Goal: Information Seeking & Learning: Learn about a topic

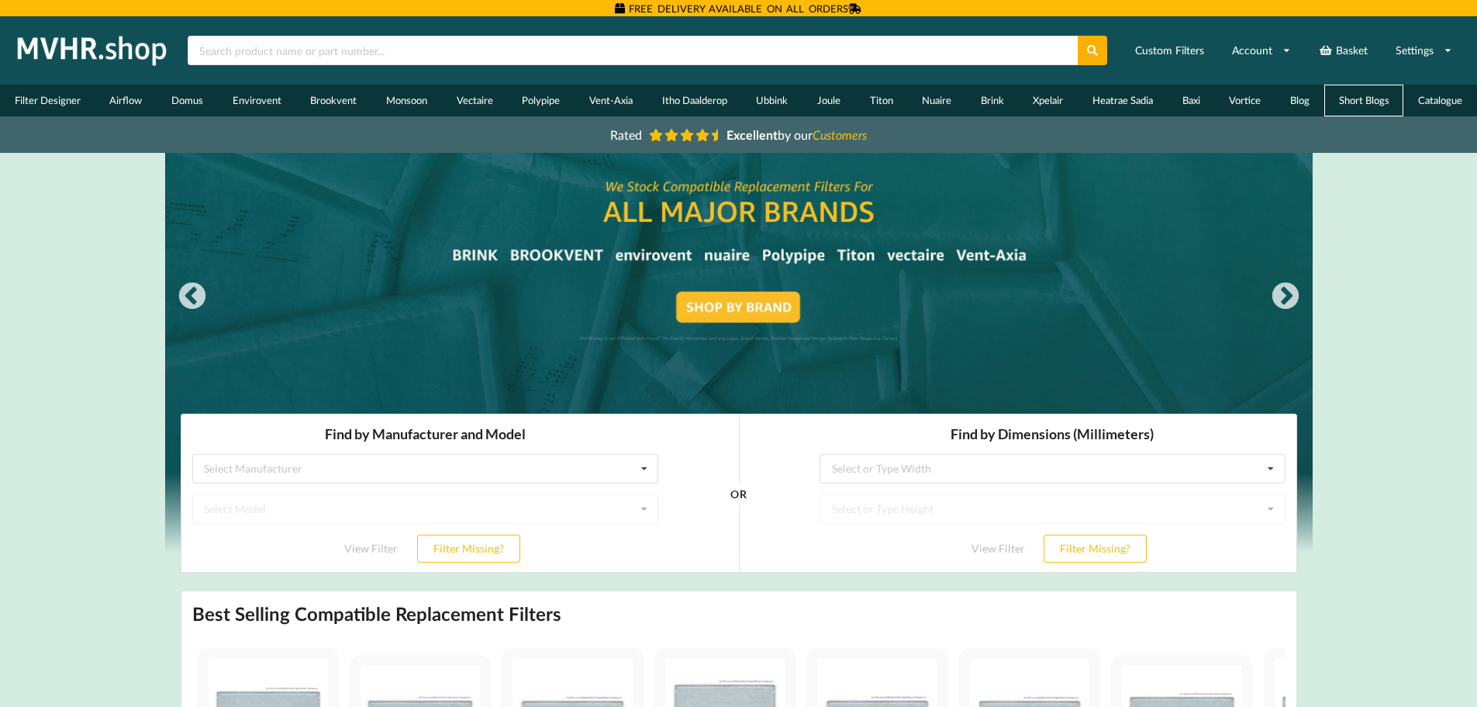
click at [1369, 93] on link "Short Blogs" at bounding box center [1365, 101] width 80 height 32
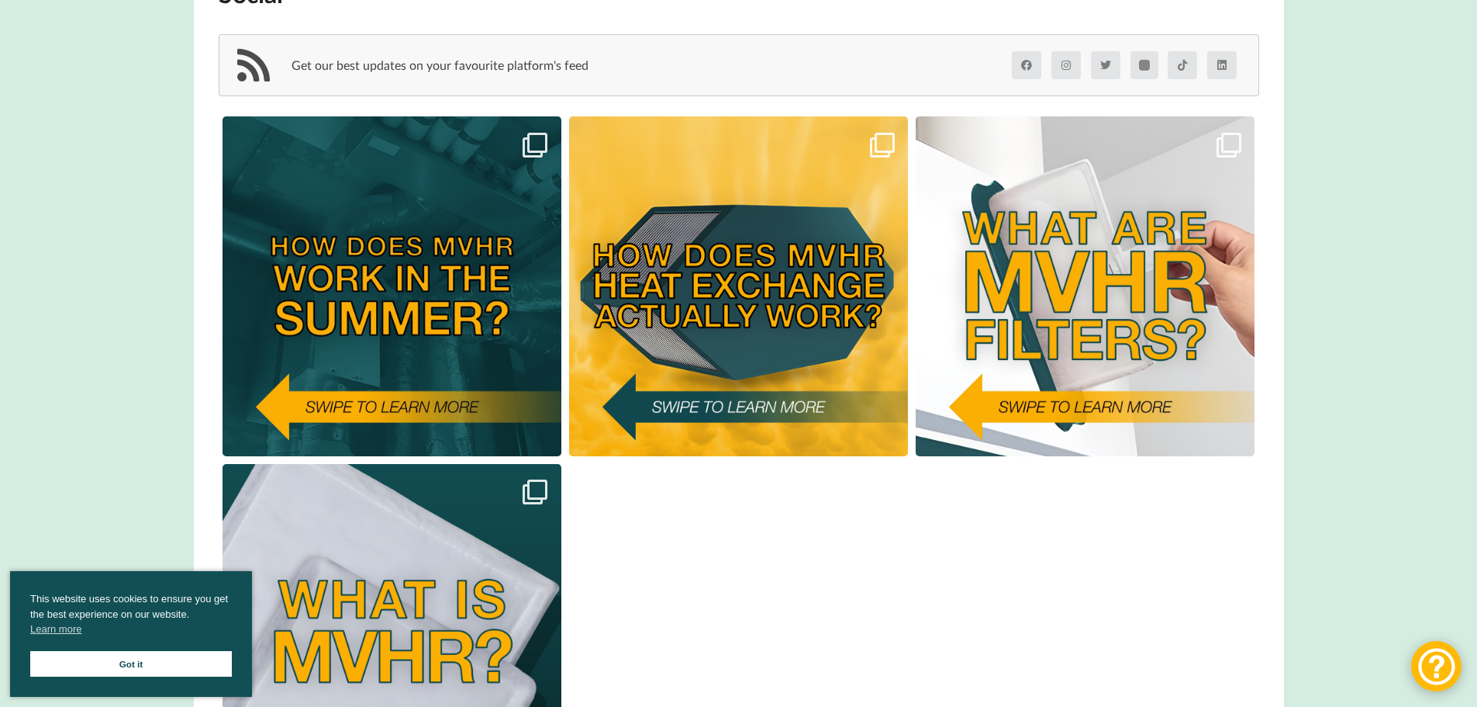
scroll to position [310, 0]
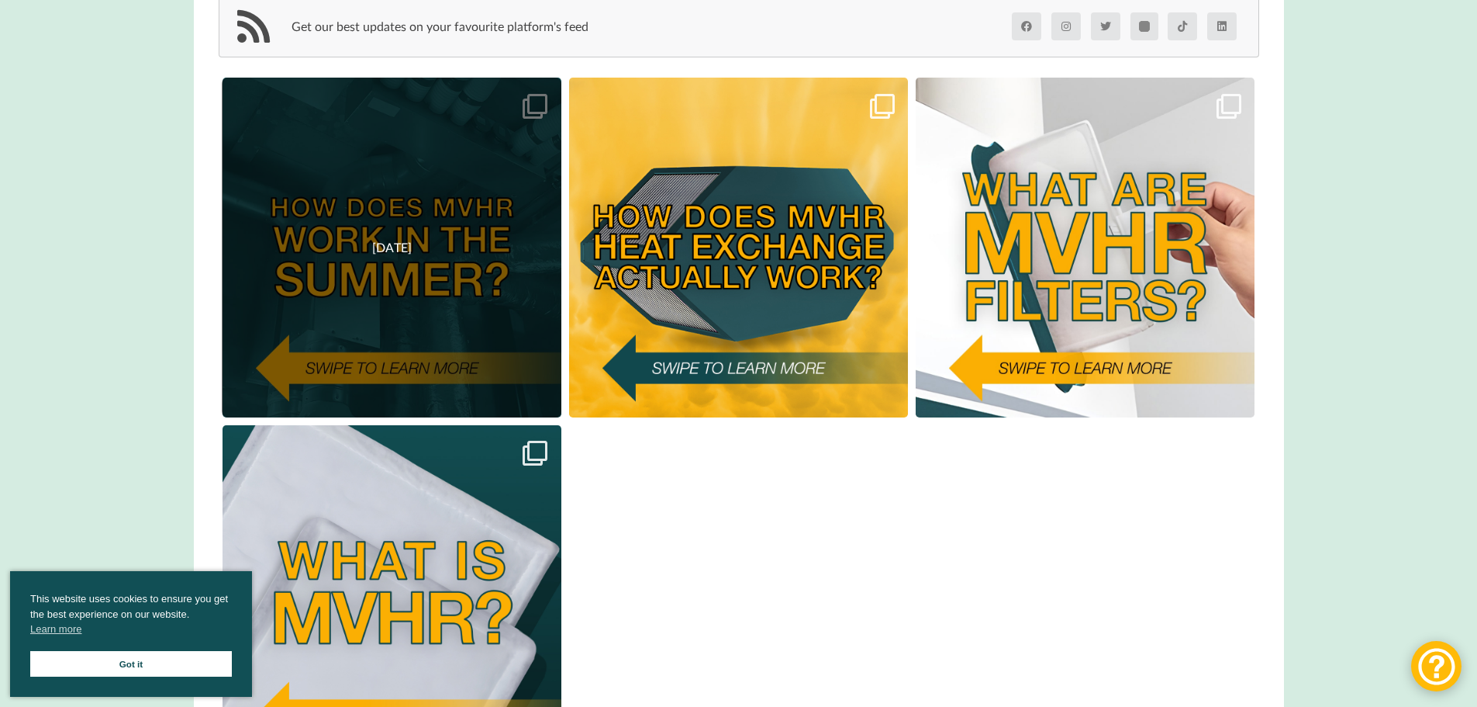
click at [404, 265] on div "[DATE]" at bounding box center [392, 248] width 340 height 340
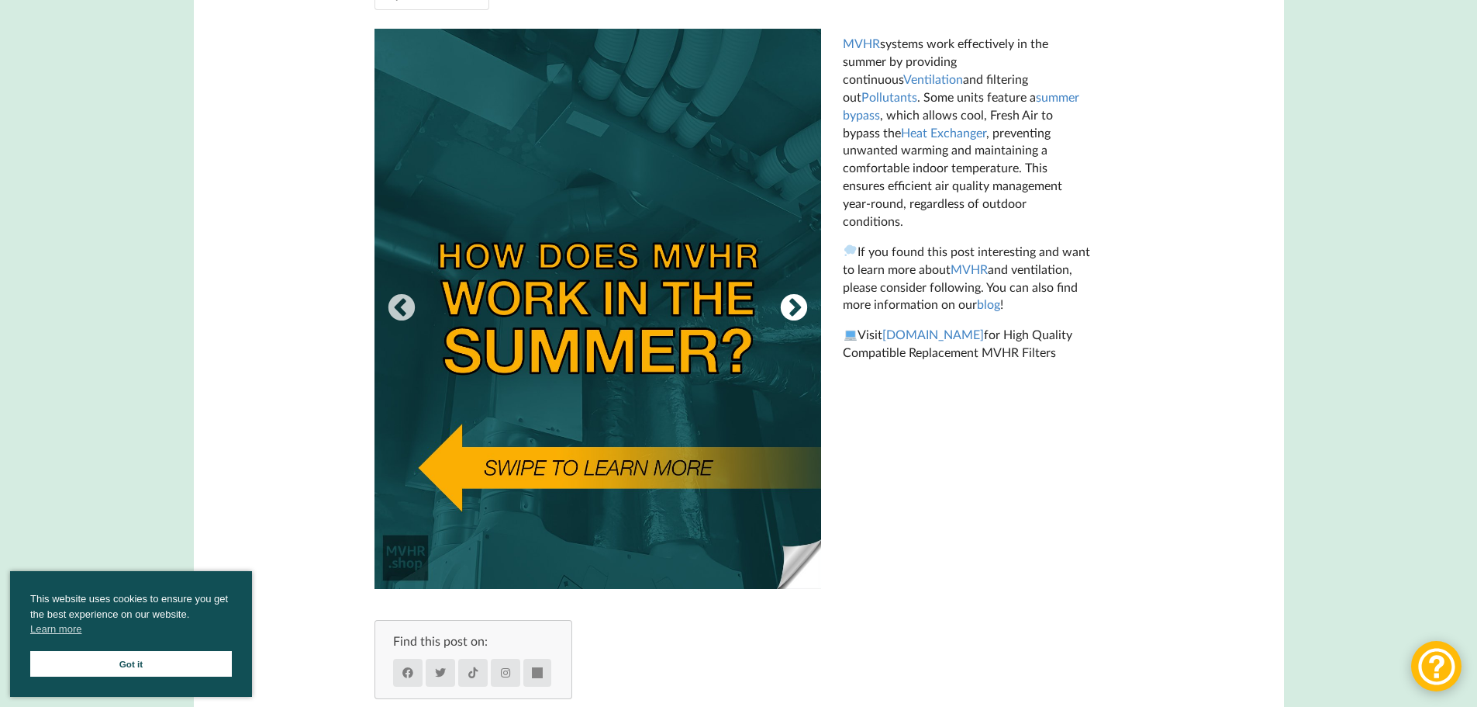
scroll to position [403, 0]
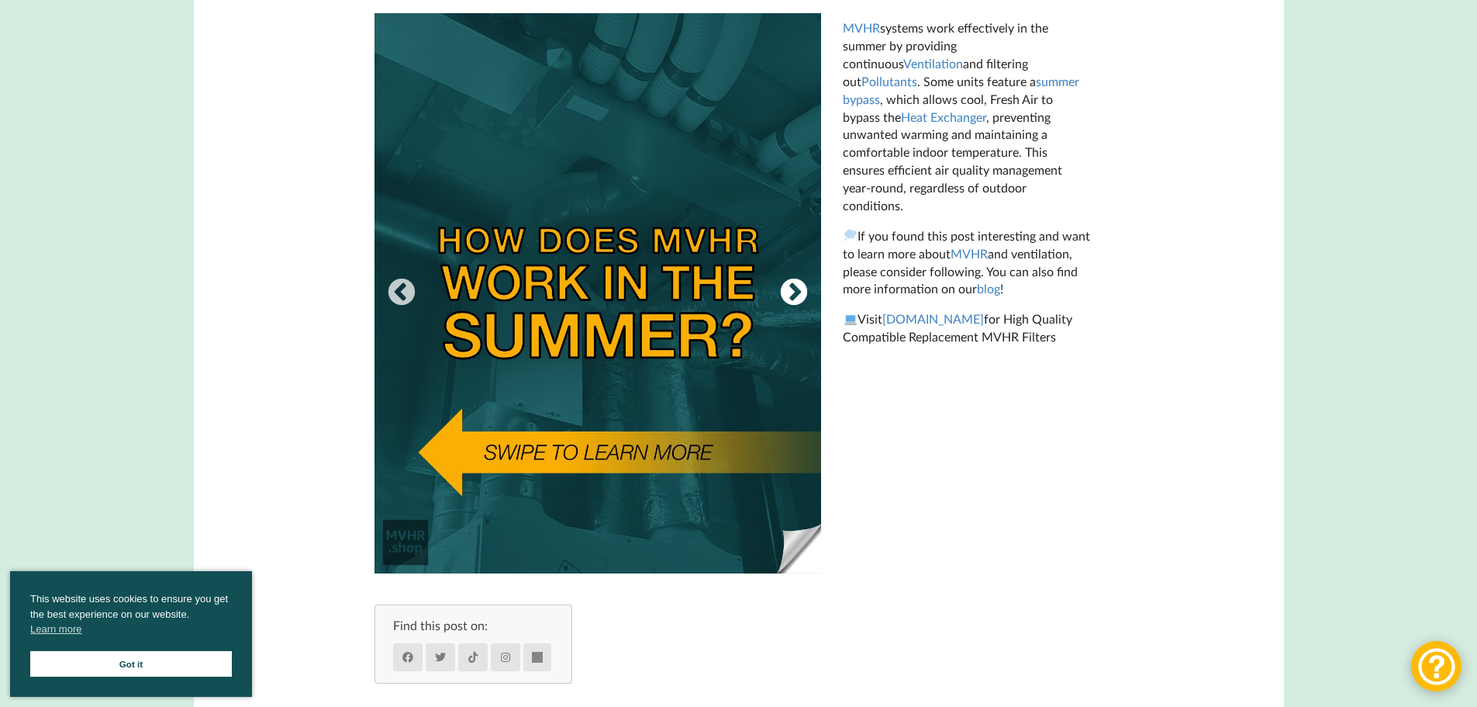
click at [803, 293] on button "Next" at bounding box center [794, 293] width 31 height 31
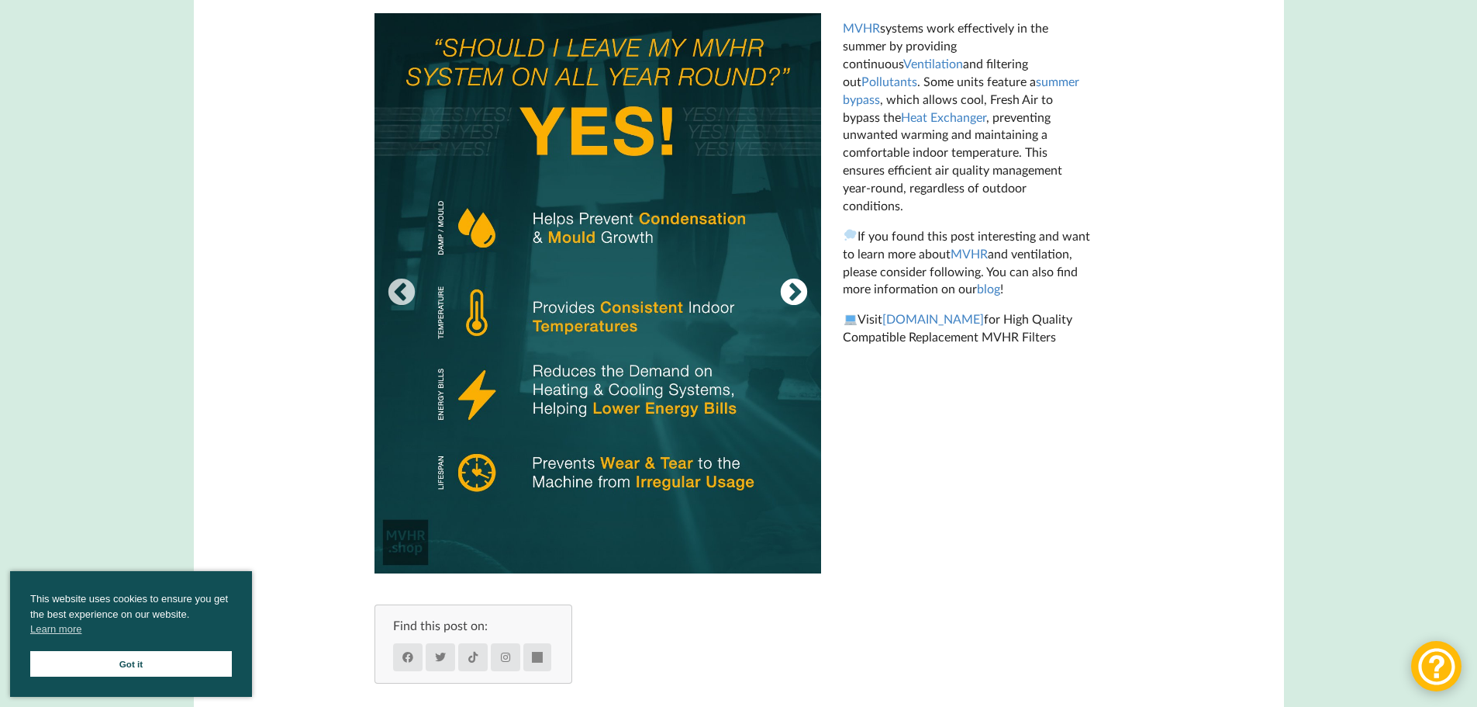
click at [803, 293] on button "Next" at bounding box center [794, 293] width 31 height 31
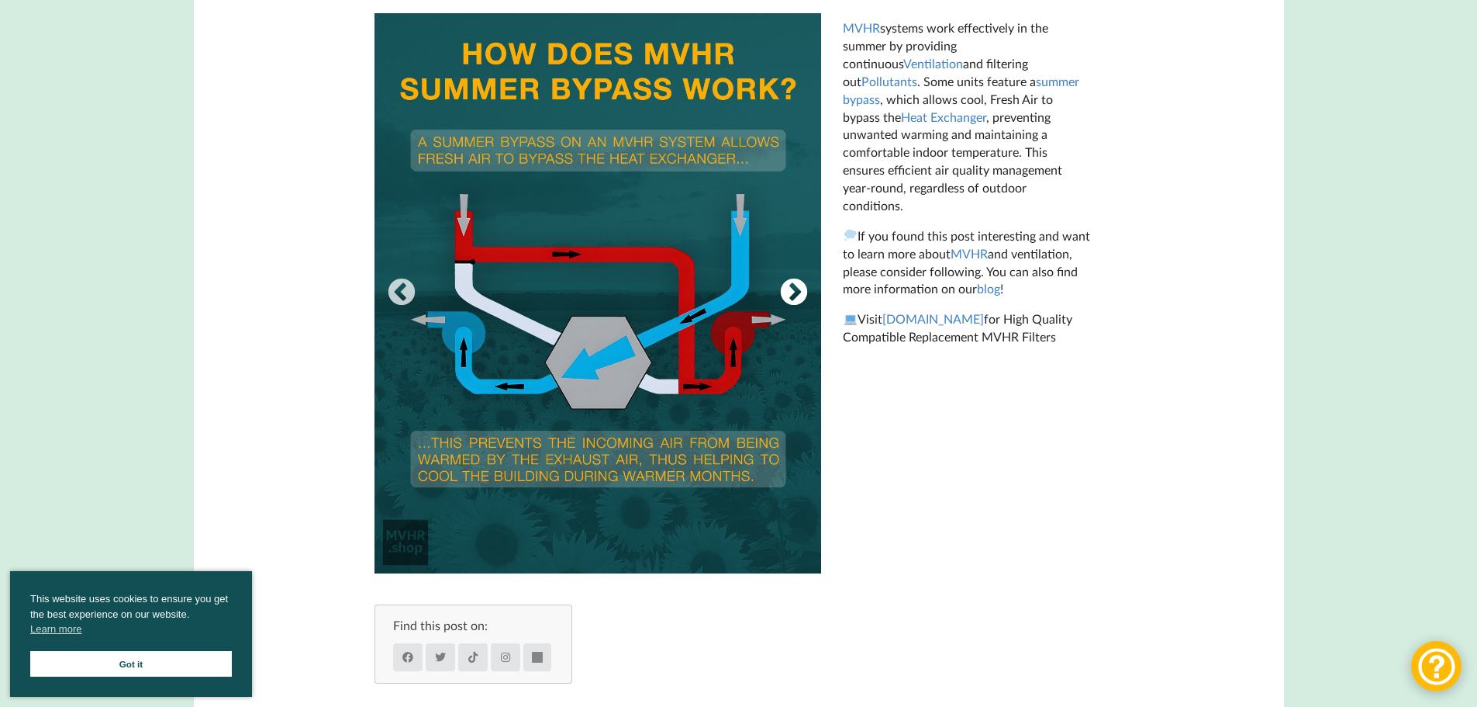
click at [803, 293] on button "Next" at bounding box center [794, 293] width 31 height 31
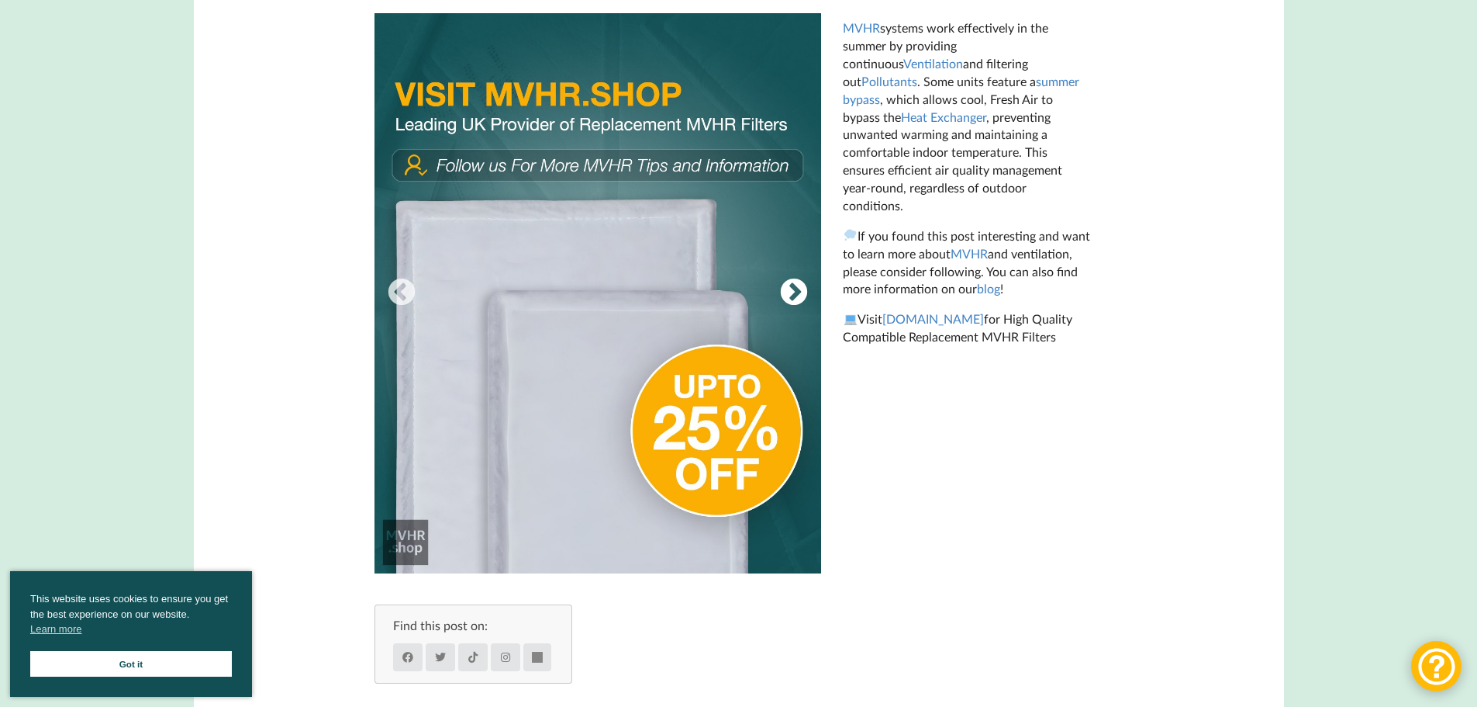
click at [803, 293] on button "Next" at bounding box center [794, 293] width 31 height 31
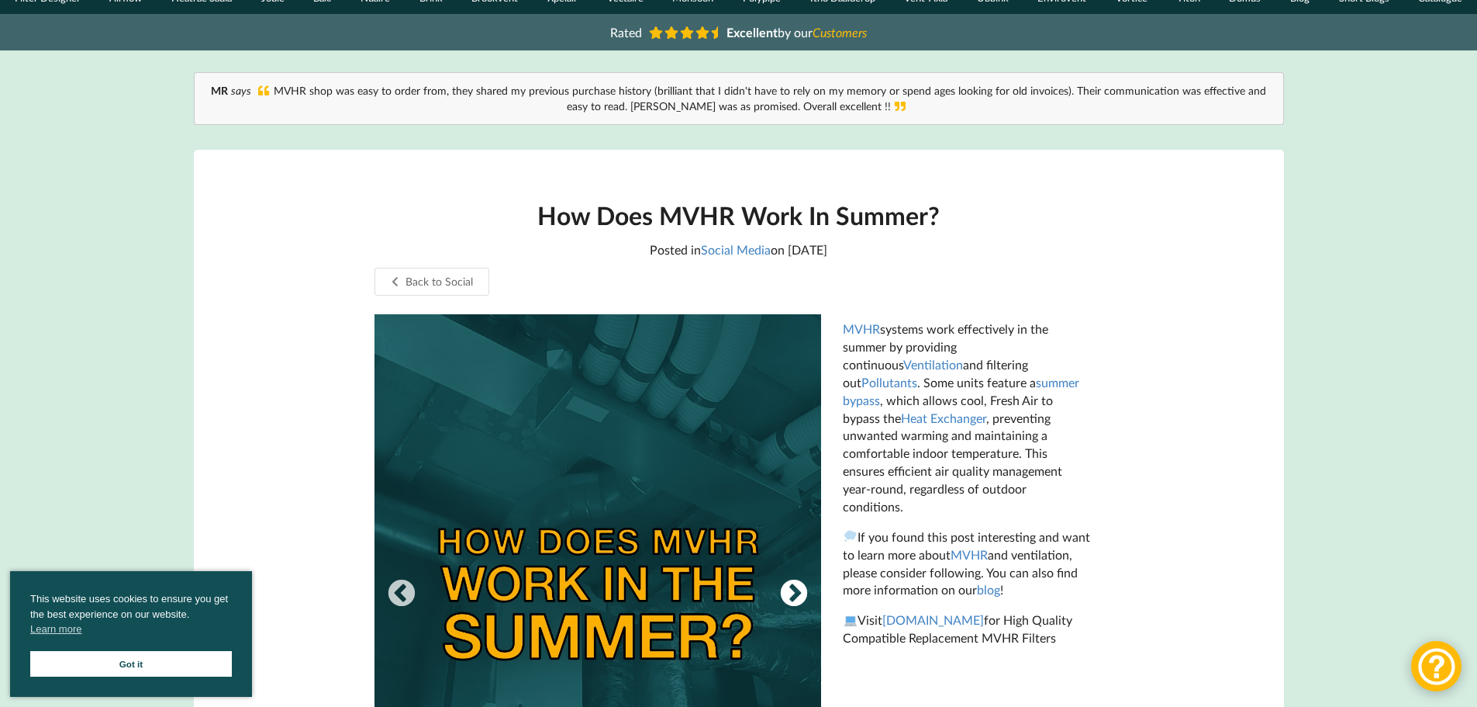
scroll to position [93, 0]
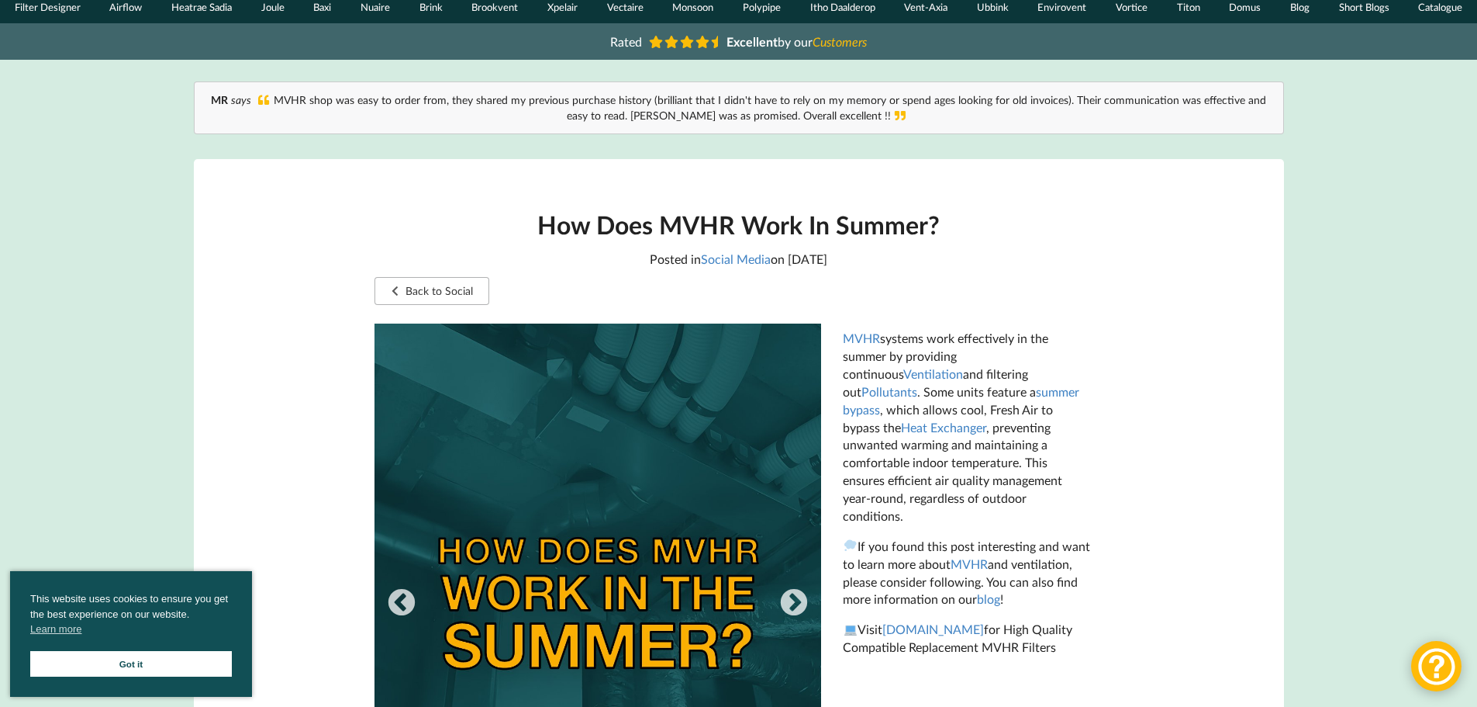
click at [449, 282] on link "Back to Social" at bounding box center [433, 291] width 116 height 28
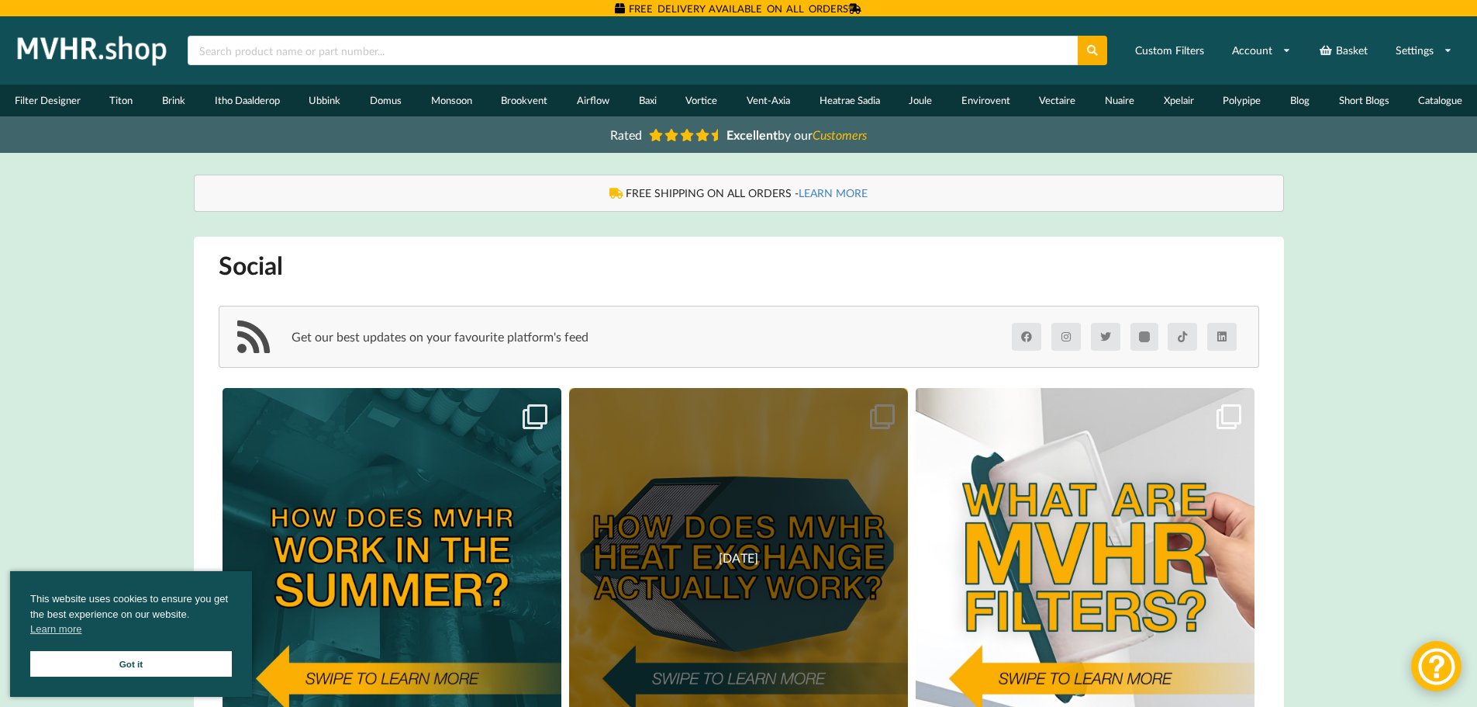
click at [779, 492] on div "[DATE]" at bounding box center [739, 558] width 340 height 340
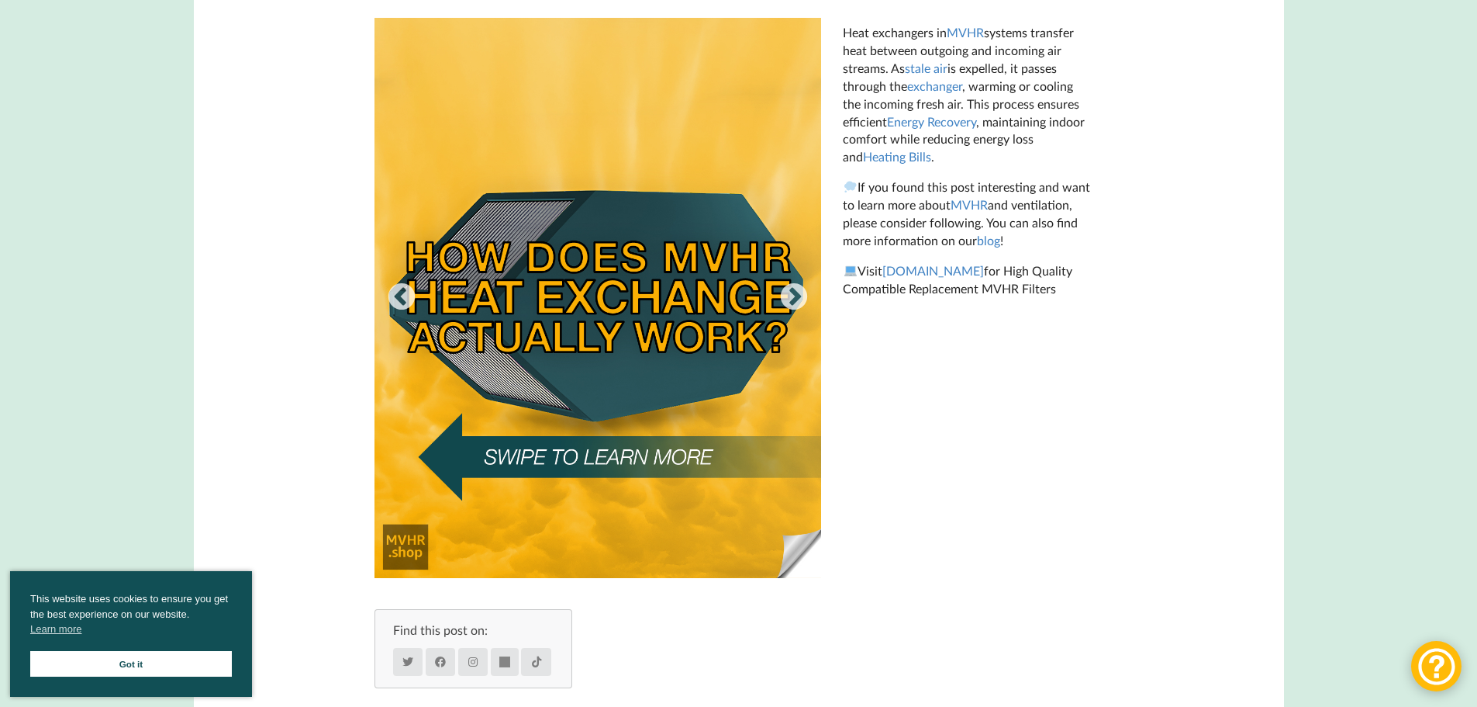
scroll to position [388, 0]
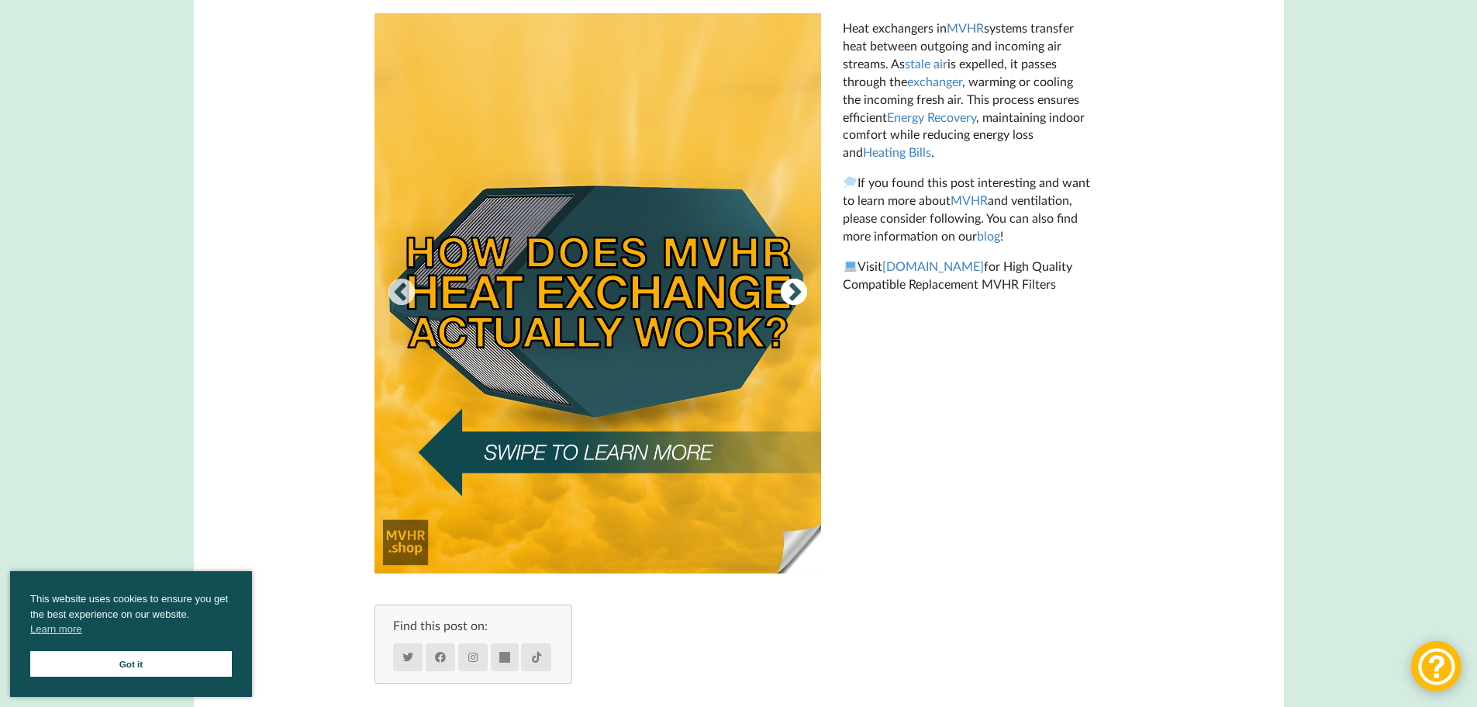
click at [799, 295] on button "Next" at bounding box center [794, 293] width 31 height 31
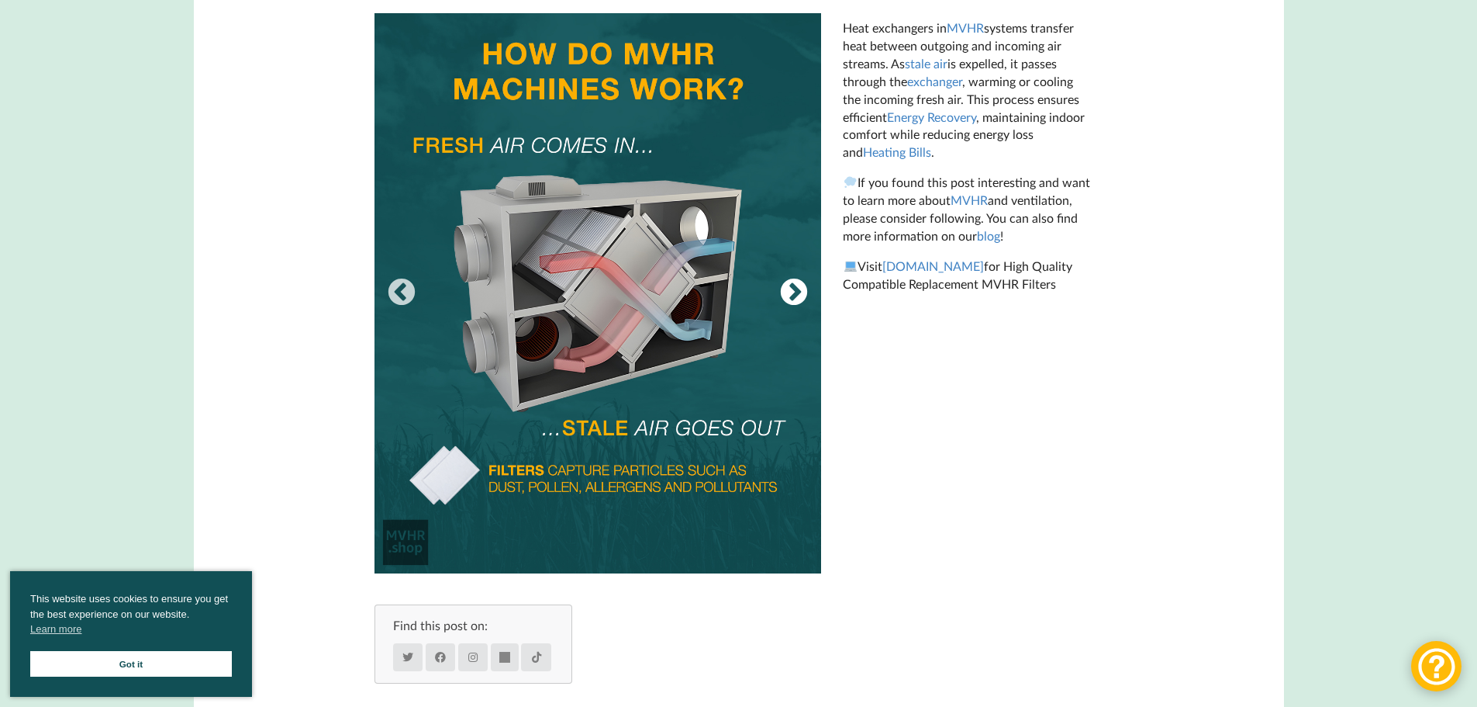
click at [799, 295] on button "Next" at bounding box center [794, 293] width 31 height 31
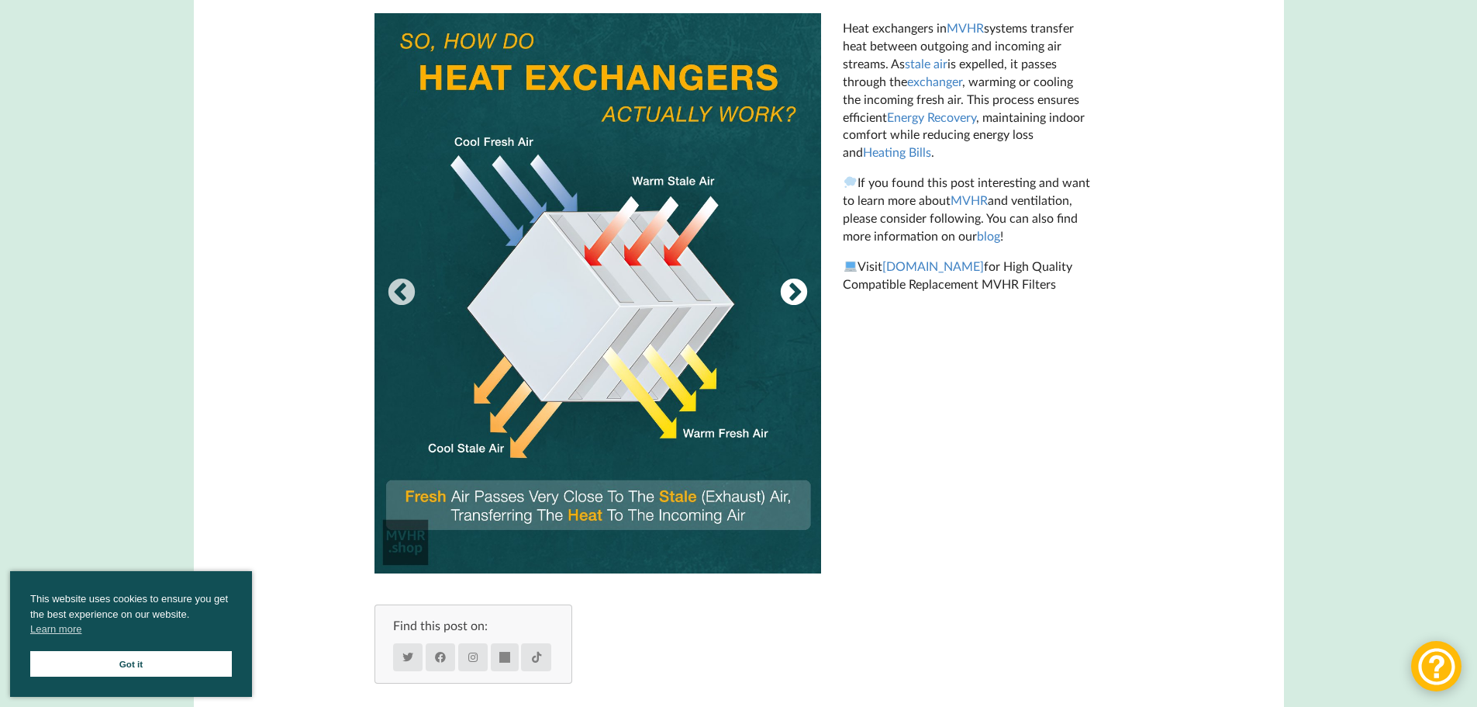
click at [799, 295] on button "Next" at bounding box center [794, 293] width 31 height 31
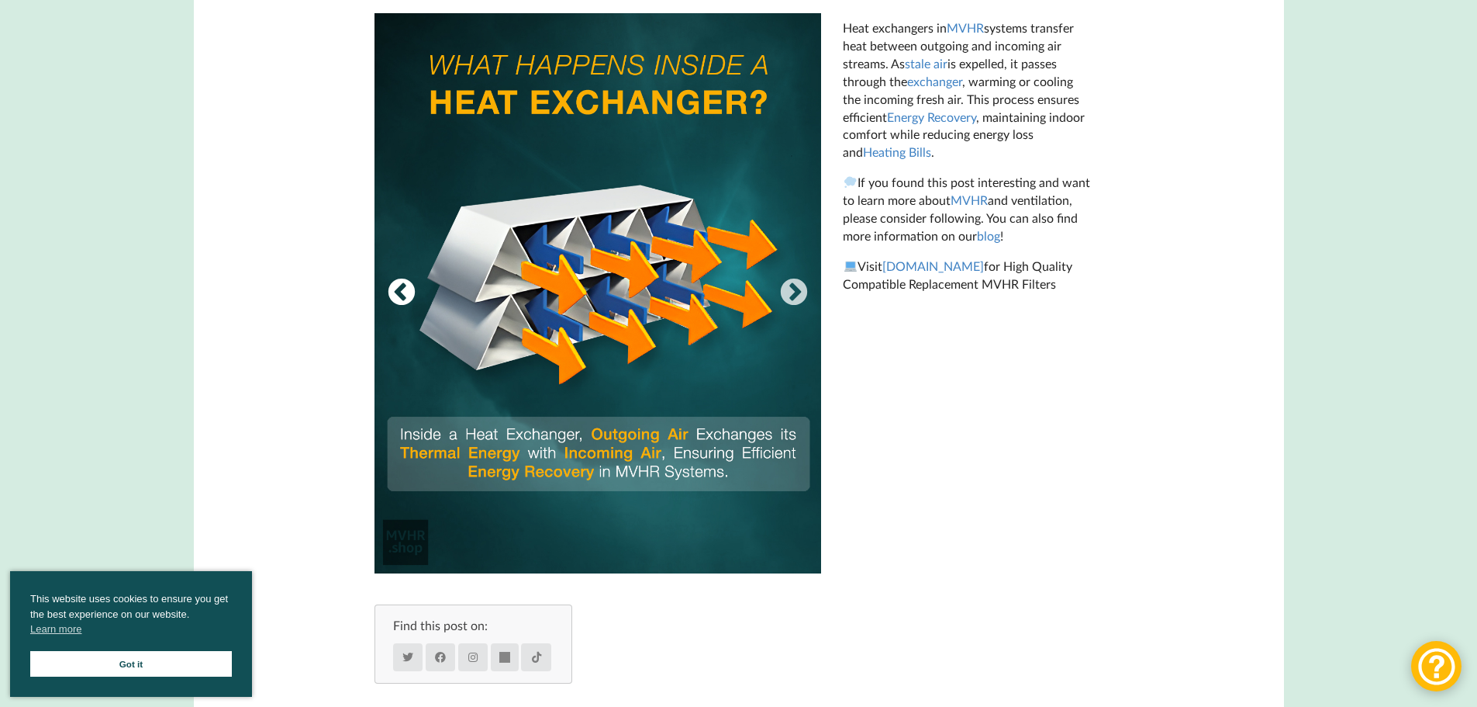
click at [392, 292] on button "Previous" at bounding box center [401, 293] width 31 height 31
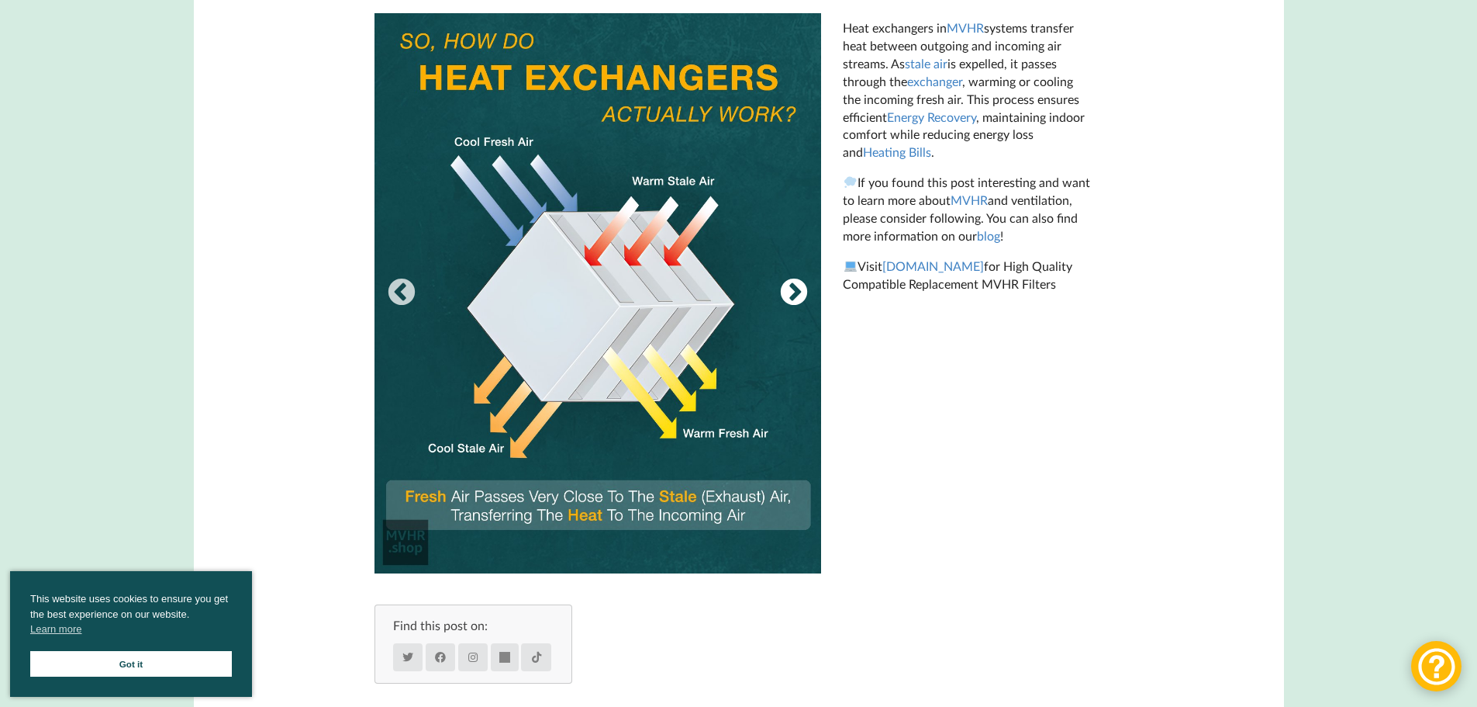
click at [791, 295] on button "Next" at bounding box center [794, 293] width 31 height 31
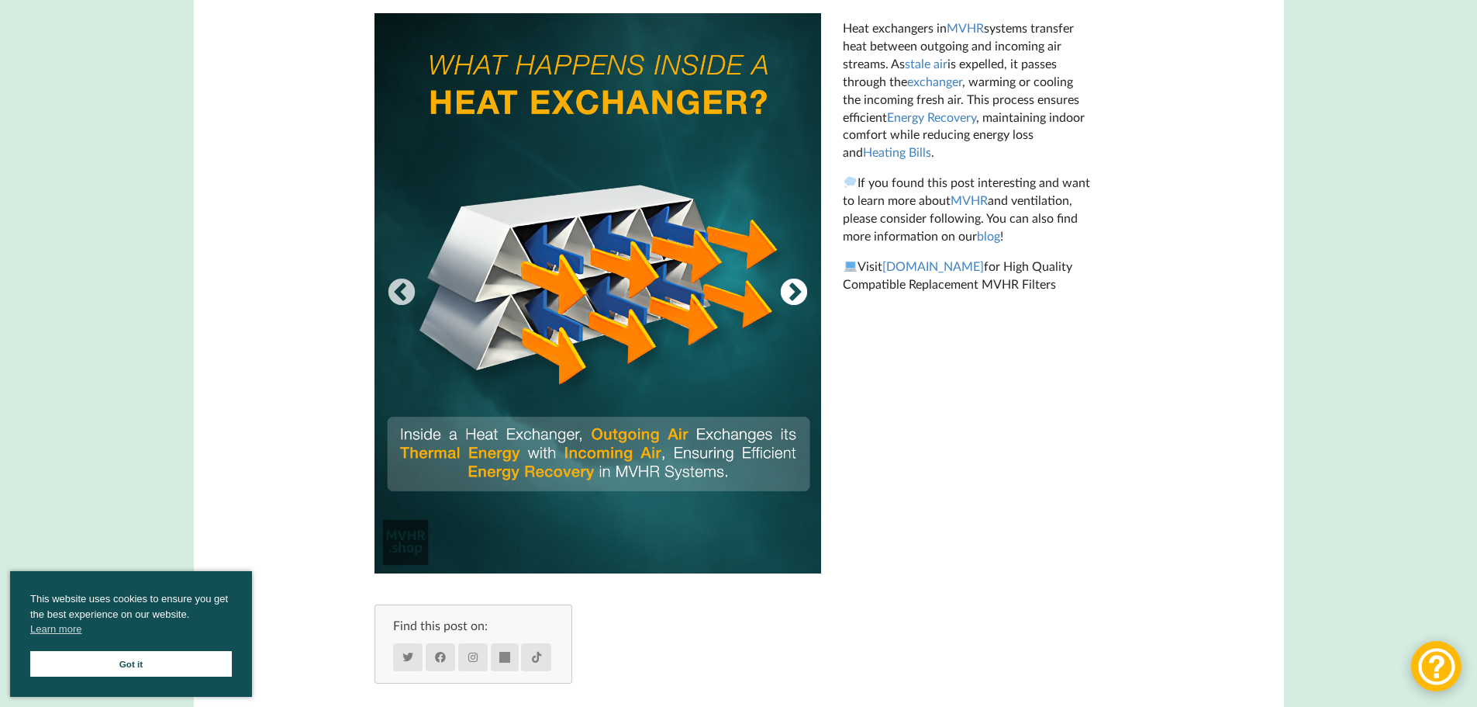
click at [791, 295] on button "Next" at bounding box center [794, 293] width 31 height 31
